Goal: Find specific page/section: Find specific page/section

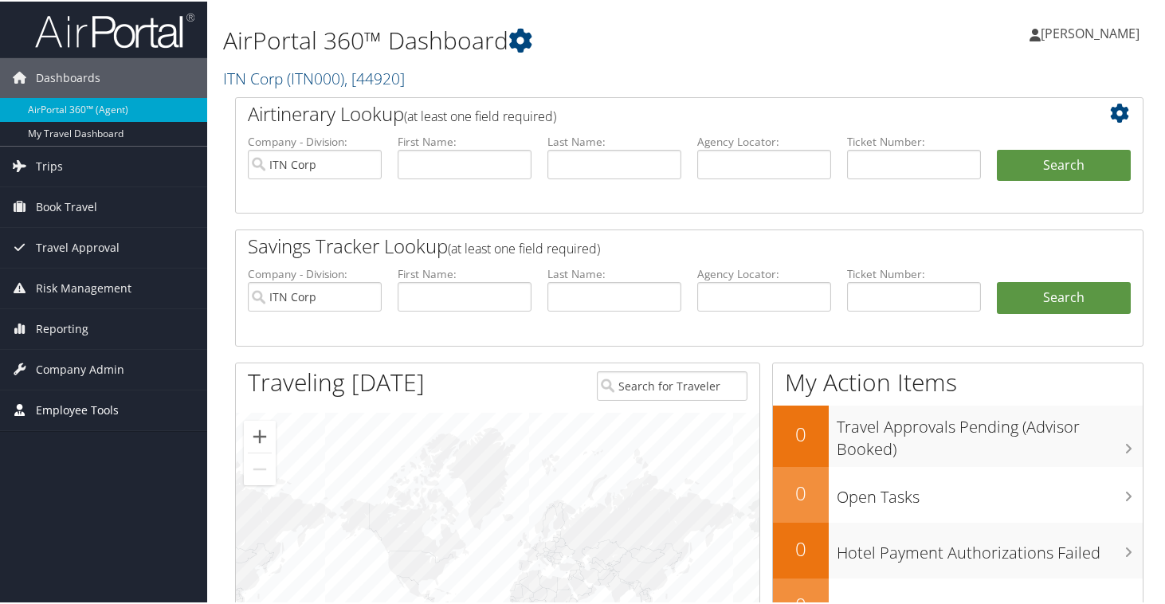
click at [75, 415] on span "Employee Tools" at bounding box center [77, 409] width 83 height 40
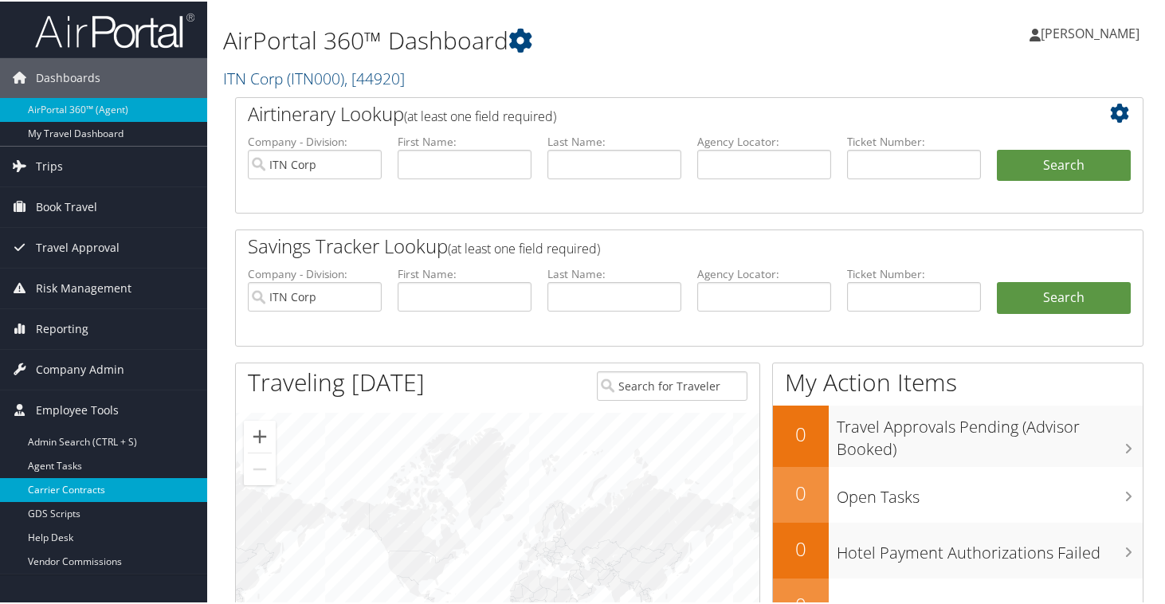
click at [85, 479] on link "Carrier Contracts" at bounding box center [103, 489] width 207 height 24
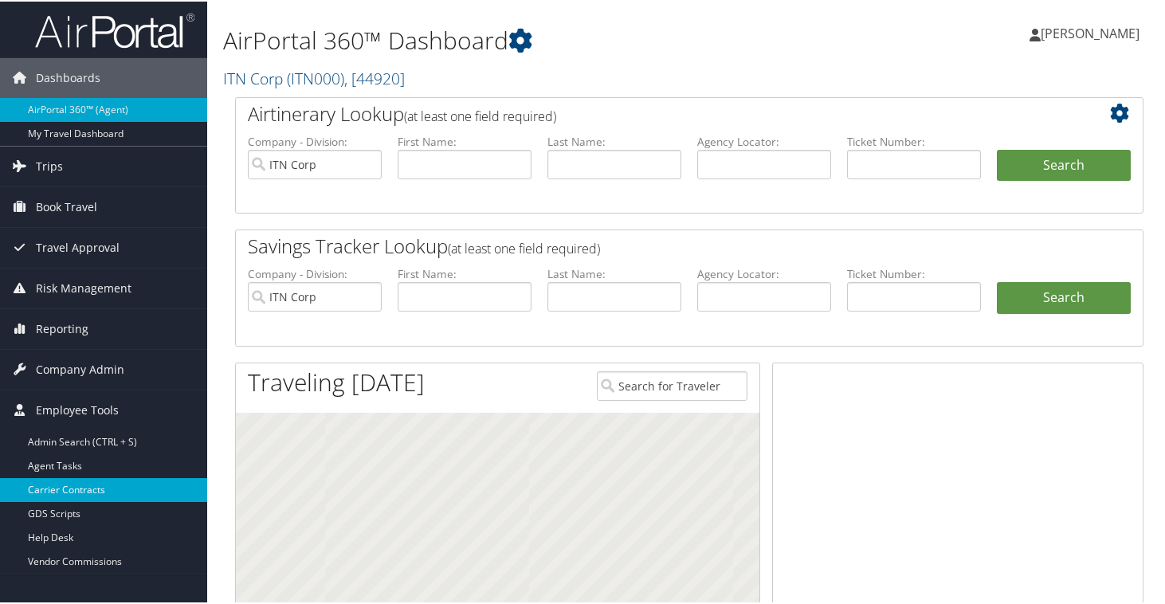
click at [68, 487] on link "Carrier Contracts" at bounding box center [103, 489] width 207 height 24
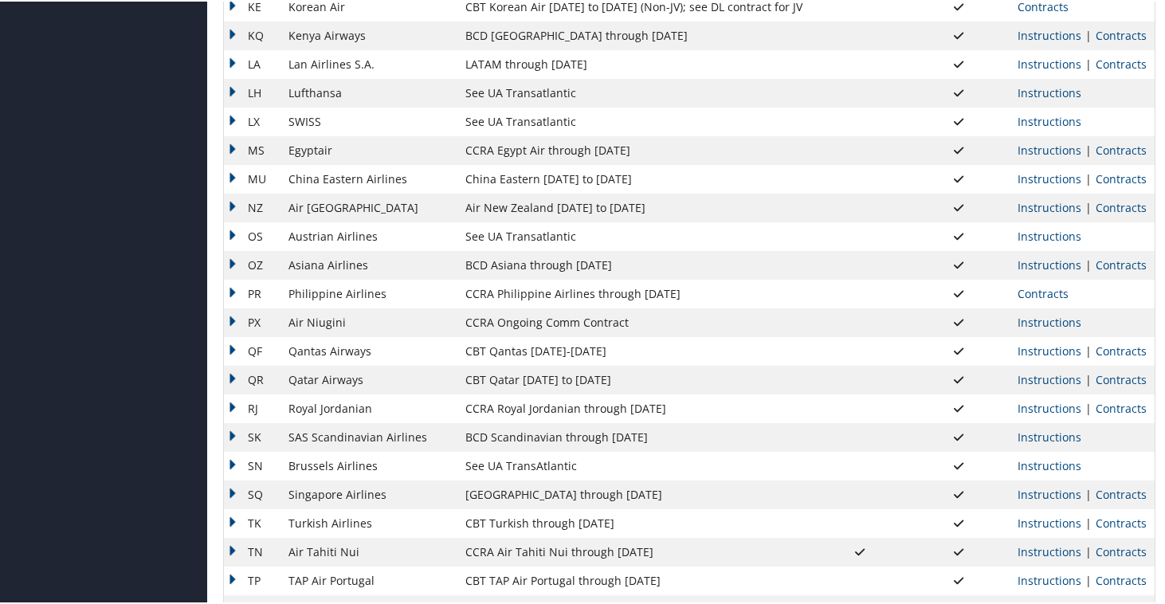
scroll to position [1065, 0]
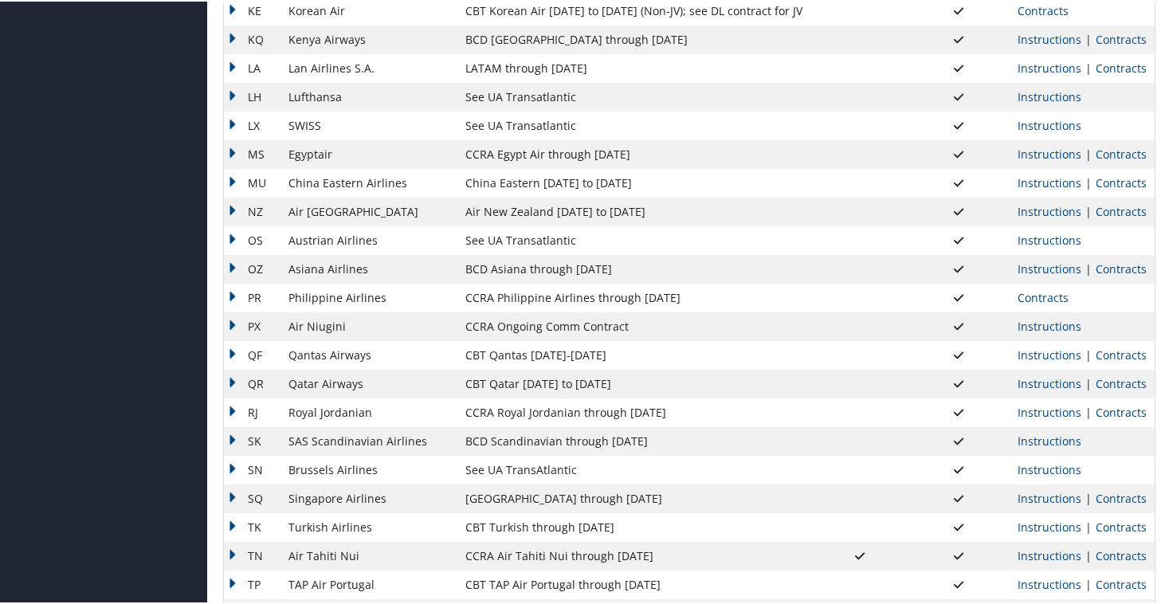
click at [234, 354] on td "QF" at bounding box center [252, 354] width 57 height 29
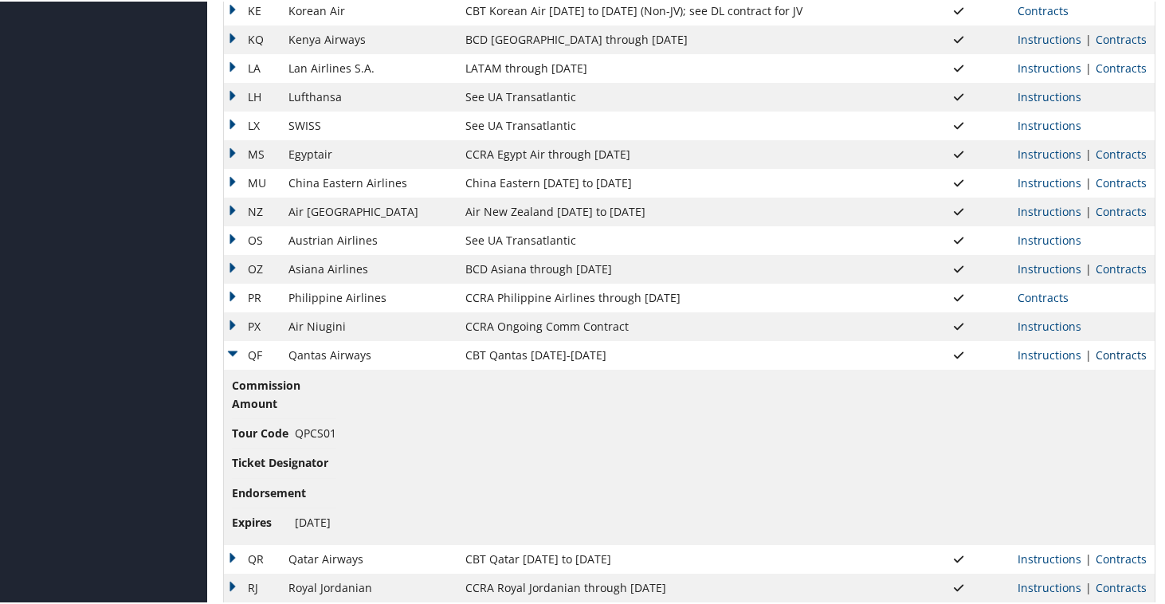
click at [1107, 353] on link "Contracts" at bounding box center [1121, 353] width 51 height 15
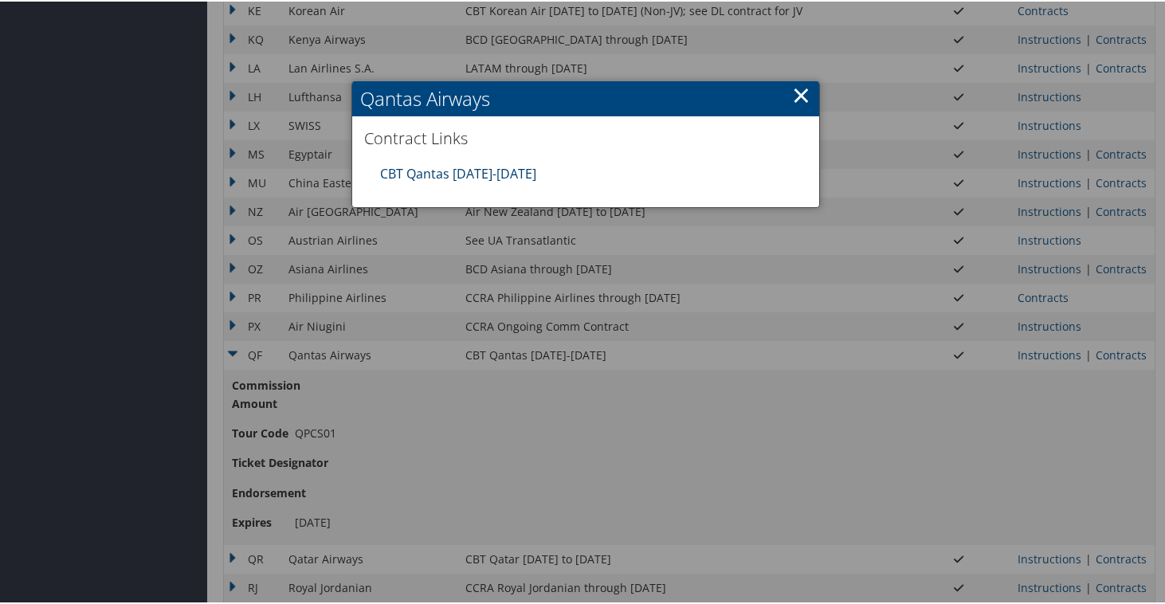
click at [477, 176] on link "CBT Qantas 7.1.25-6.30.26" at bounding box center [458, 172] width 156 height 18
